Goal: Find specific page/section: Find specific page/section

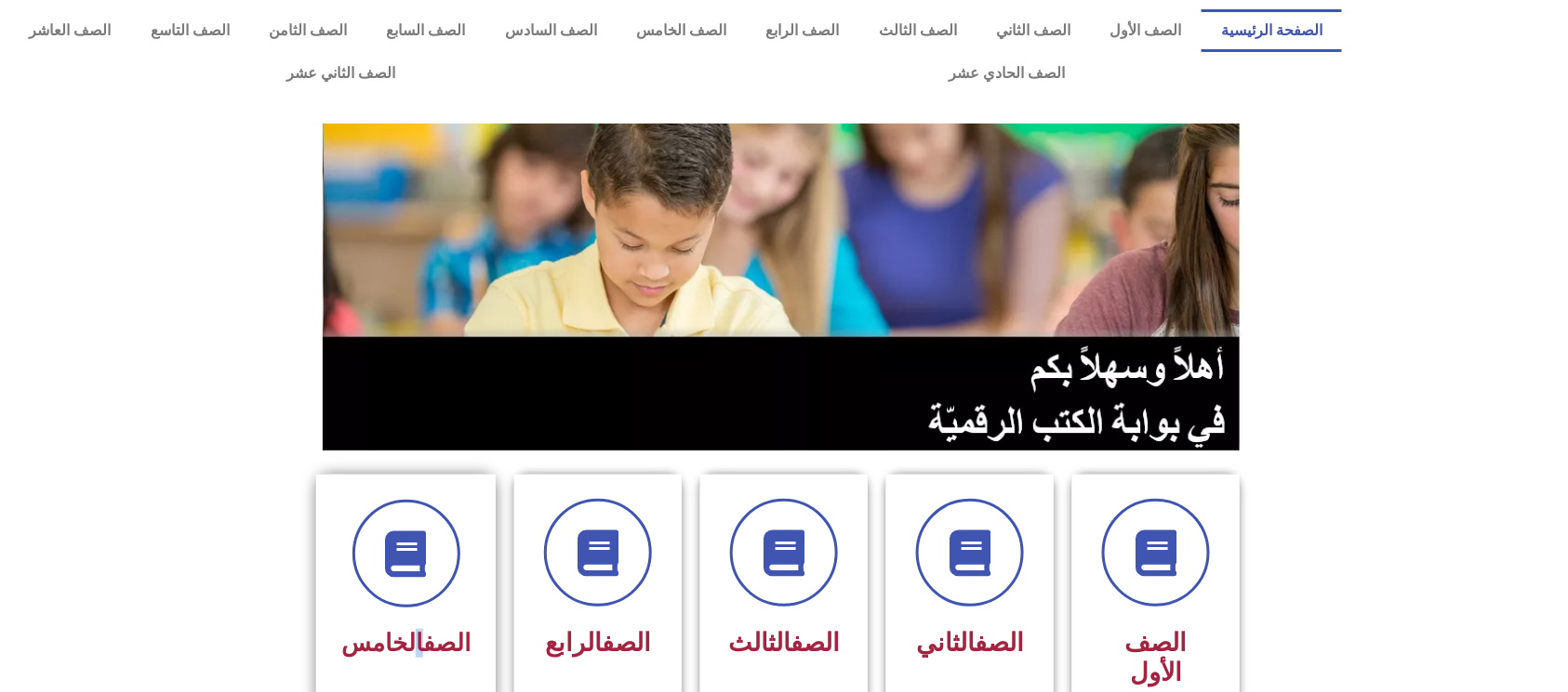
click at [415, 645] on span "الصف الخامس" at bounding box center [406, 643] width 129 height 28
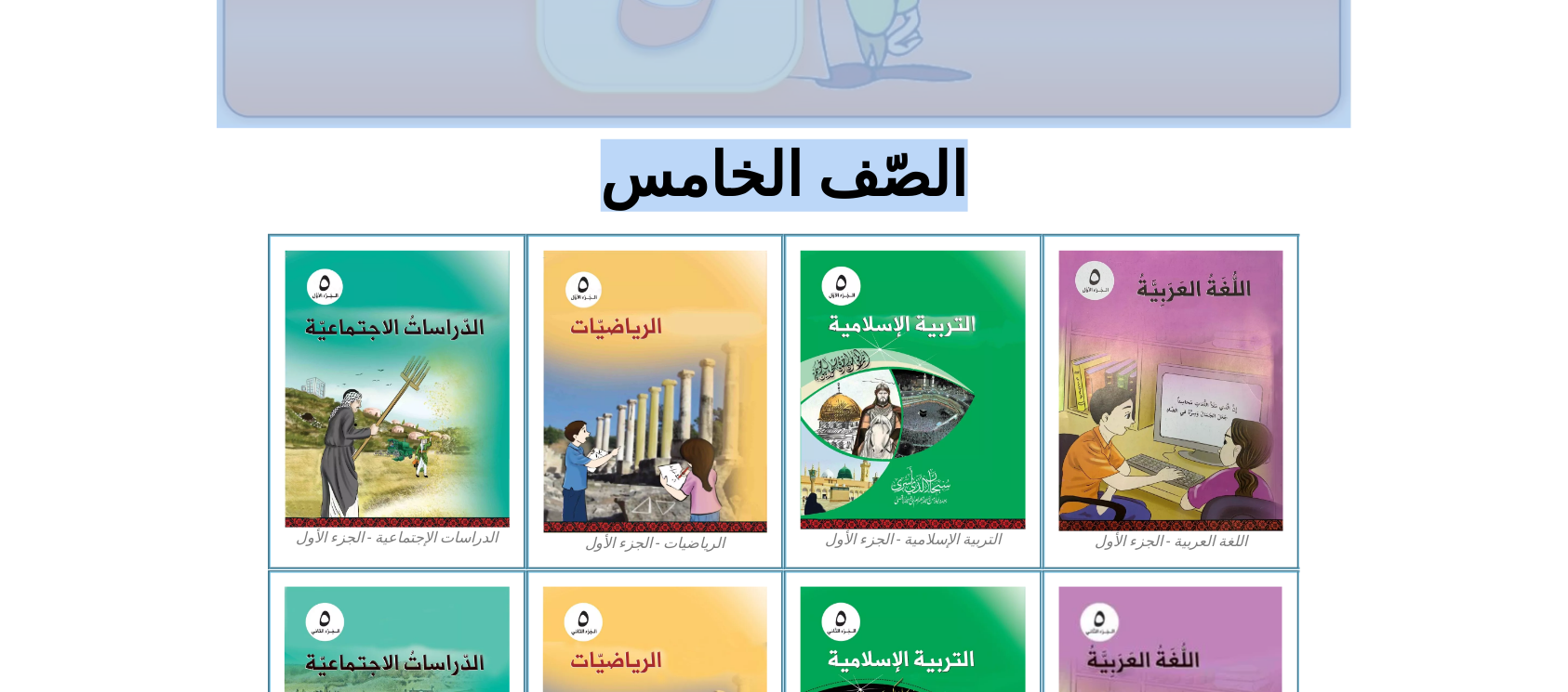
click at [0, 360] on div "الصّف الخامس اللغة العربية - الجزء الأول​ التربية [DEMOGRAPHIC_DATA] - الجزء ال…" at bounding box center [784, 530] width 1568 height 1416
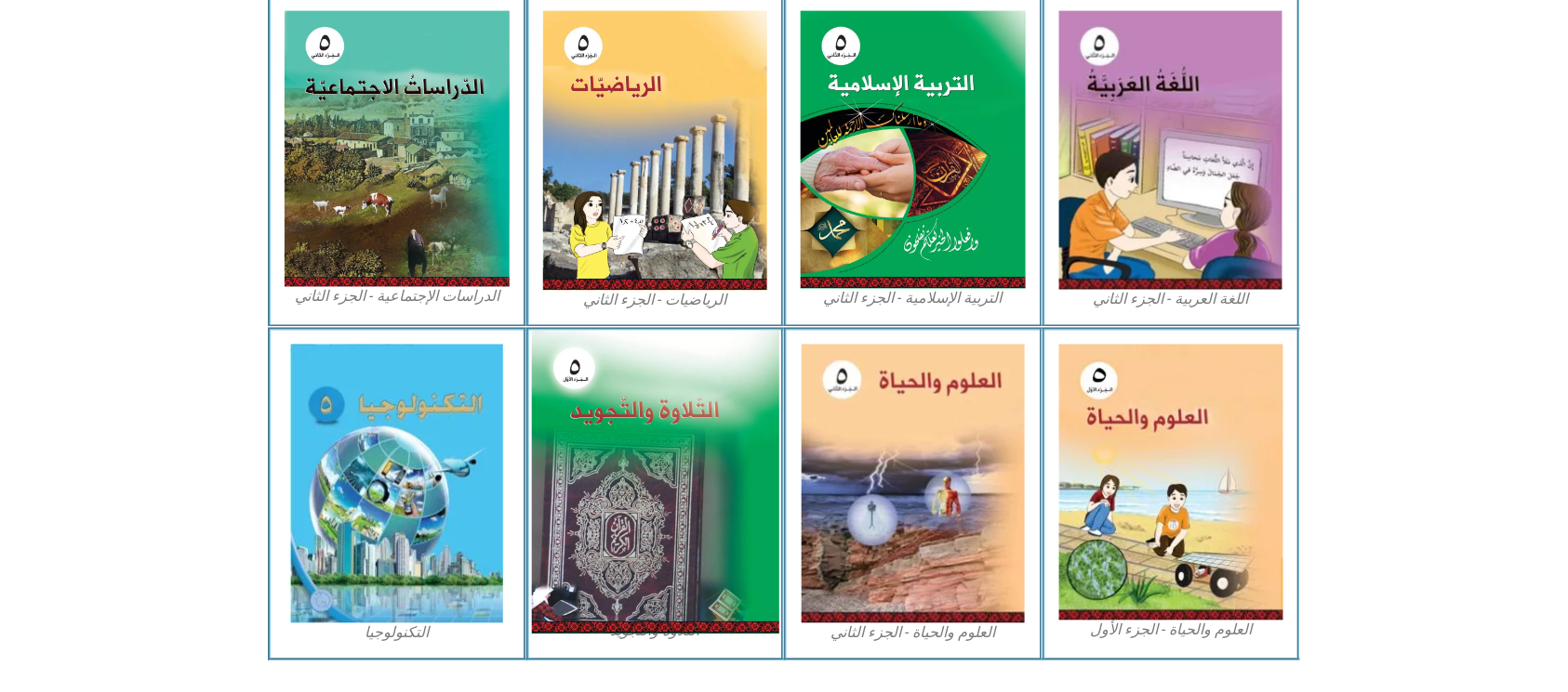
scroll to position [602, 0]
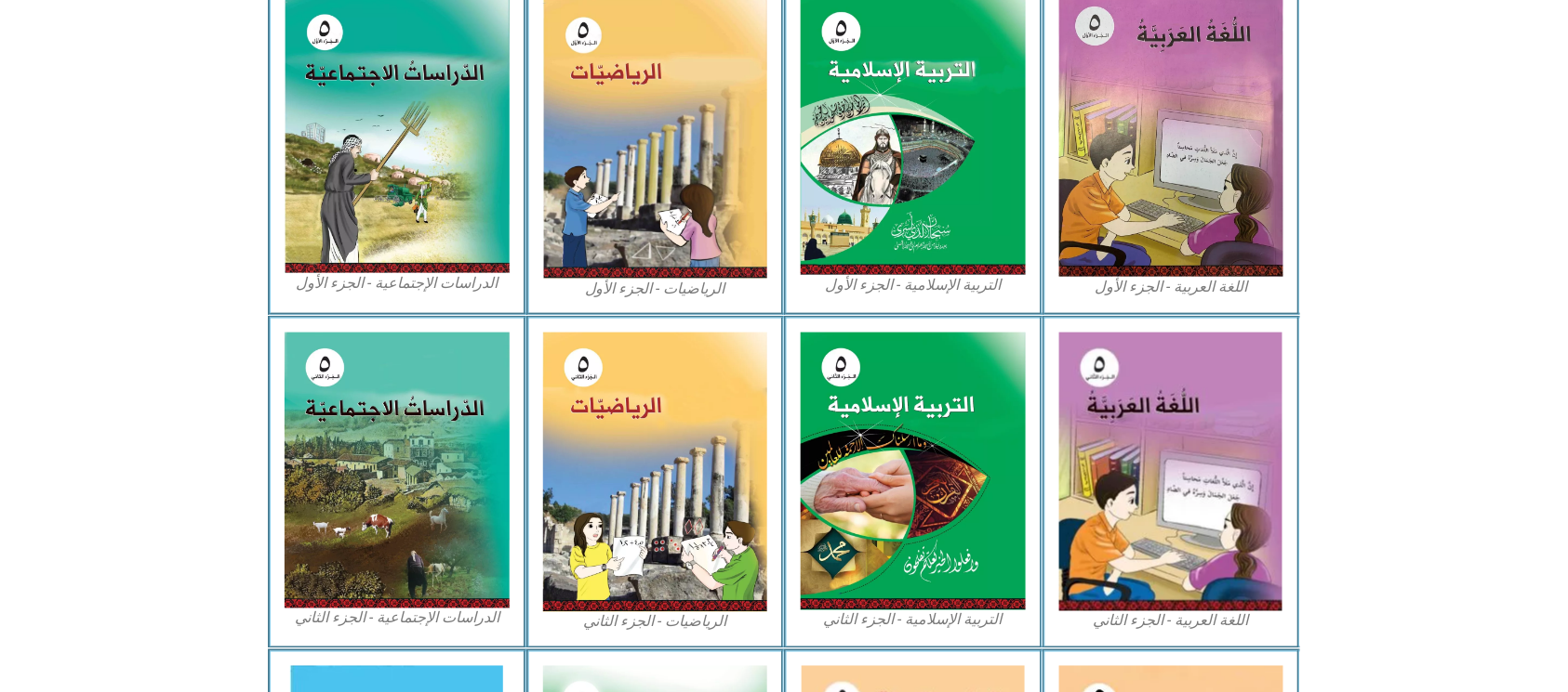
drag, startPoint x: 1488, startPoint y: 381, endPoint x: 1459, endPoint y: 394, distance: 31.8
click at [1486, 381] on icon at bounding box center [783, 393] width 1569 height 157
